Goal: Task Accomplishment & Management: Use online tool/utility

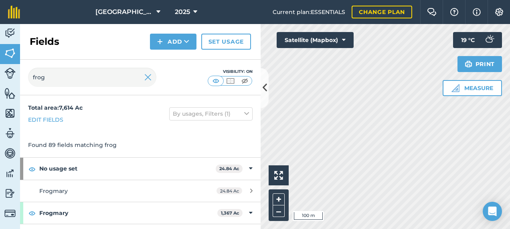
type input "frog"
click at [261, 96] on button at bounding box center [264, 88] width 8 height 40
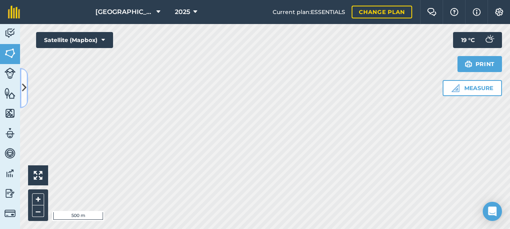
click at [25, 81] on button at bounding box center [24, 88] width 8 height 40
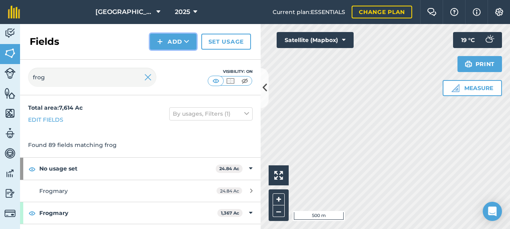
click at [182, 42] on button "Add" at bounding box center [173, 42] width 46 height 16
click at [172, 59] on link "Draw" at bounding box center [173, 60] width 44 height 18
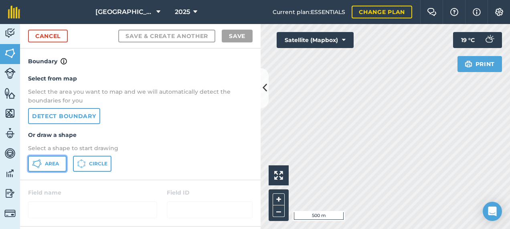
click at [58, 161] on span "Area" at bounding box center [52, 164] width 14 height 6
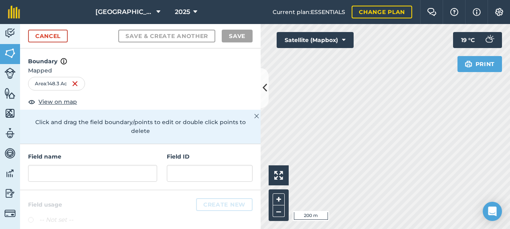
click at [371, 17] on div "Footlands Farm 2025 Current plan : ESSENTIALS Change plan Farm Chat Help Info S…" at bounding box center [255, 114] width 510 height 229
click at [440, 43] on div "Click to start drawing i 200 m + – Satellite (Mapbox) Print 19 ° C" at bounding box center [384, 126] width 249 height 205
click at [99, 169] on input "text" at bounding box center [92, 173] width 129 height 17
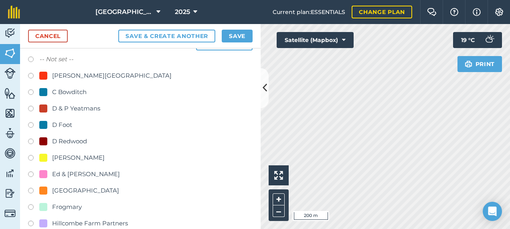
scroll to position [200, 0]
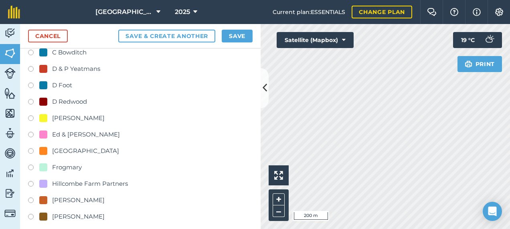
type input "Frogmary"
click at [31, 165] on label at bounding box center [33, 169] width 11 height 8
radio input "true"
drag, startPoint x: 236, startPoint y: 36, endPoint x: 236, endPoint y: 42, distance: 6.4
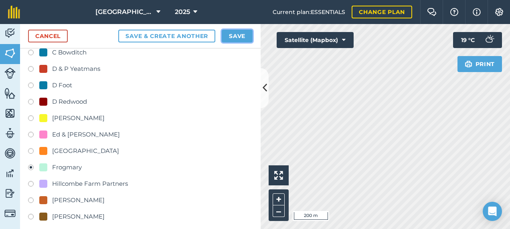
click at [236, 36] on button "Save" at bounding box center [237, 36] width 31 height 13
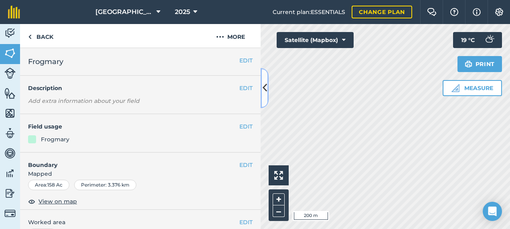
click at [263, 94] on icon at bounding box center [264, 88] width 4 height 14
